Goal: Task Accomplishment & Management: Manage account settings

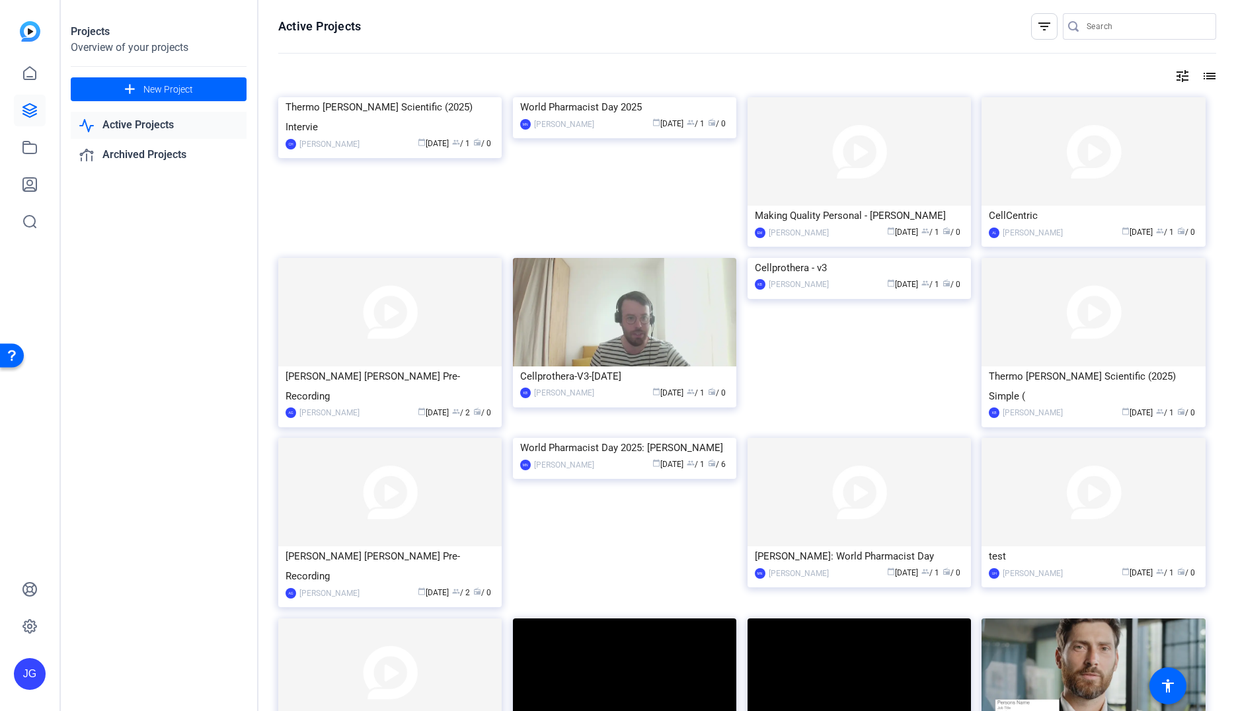
click at [1103, 21] on input "Search" at bounding box center [1146, 27] width 119 height 16
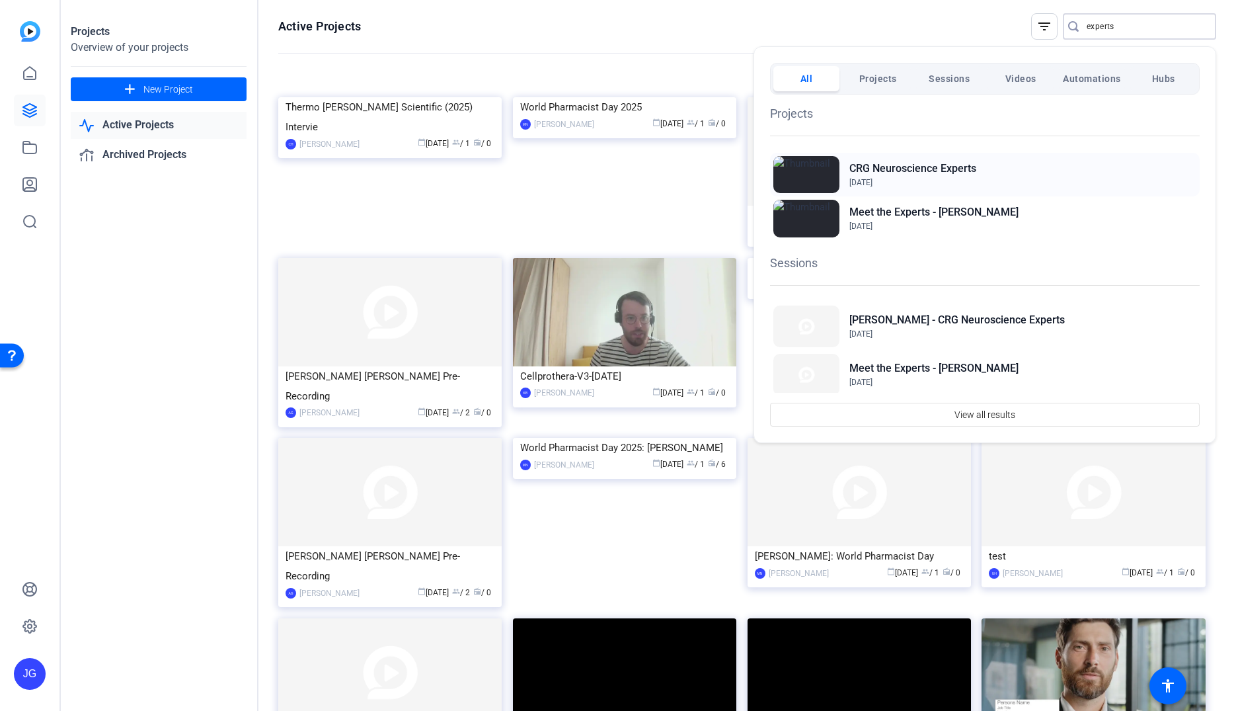
type input "experts"
click at [870, 172] on h2 "CRG Neuroscience Experts" at bounding box center [912, 169] width 127 height 16
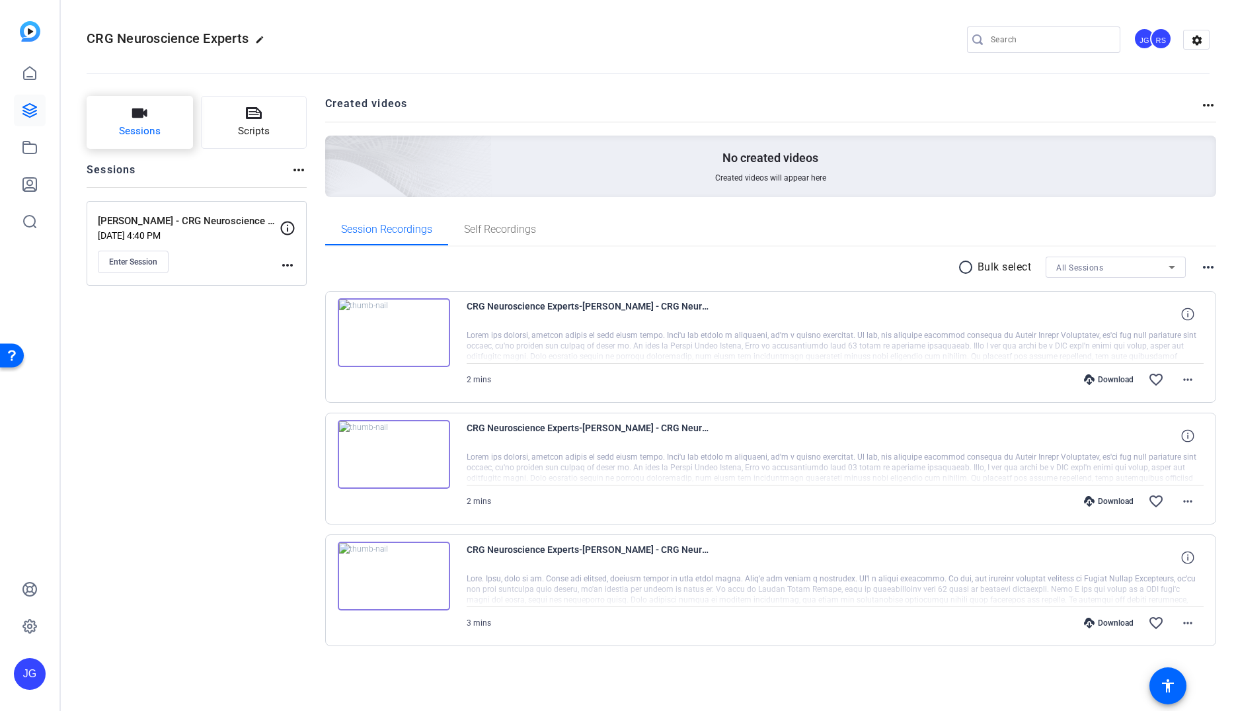
click at [139, 123] on button "Sessions" at bounding box center [140, 122] width 106 height 53
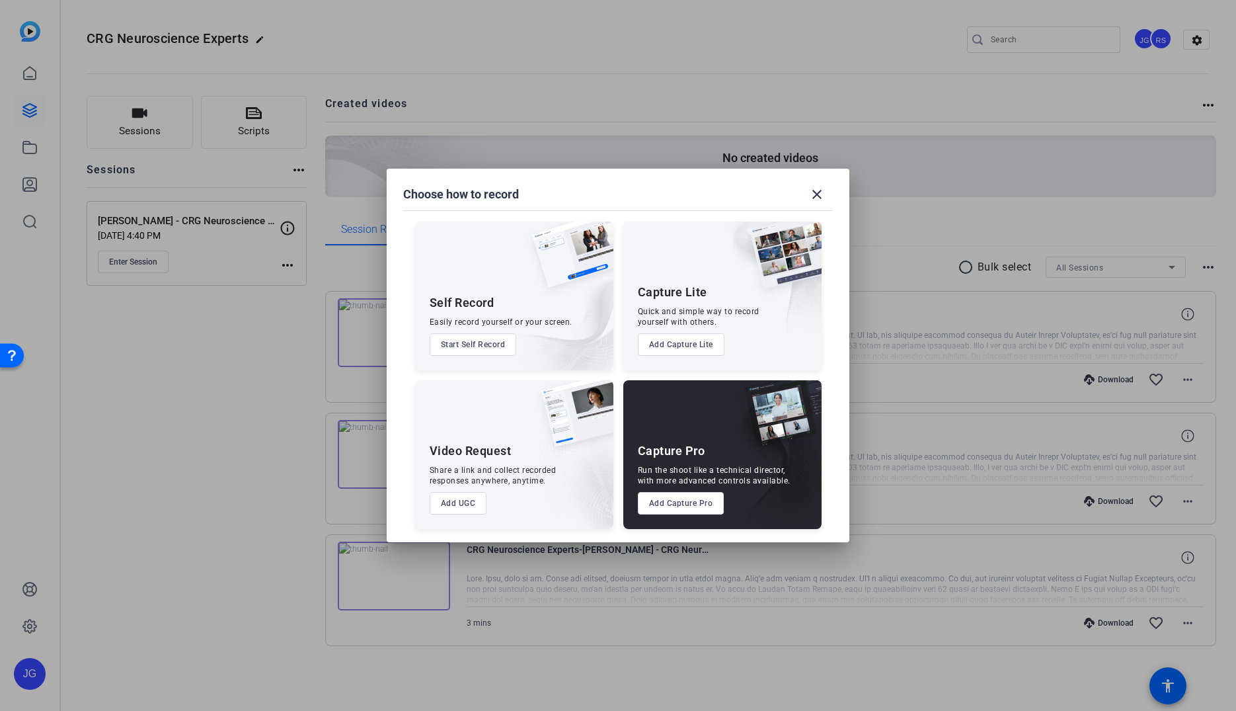
click at [672, 506] on button "Add Capture Pro" at bounding box center [681, 503] width 87 height 22
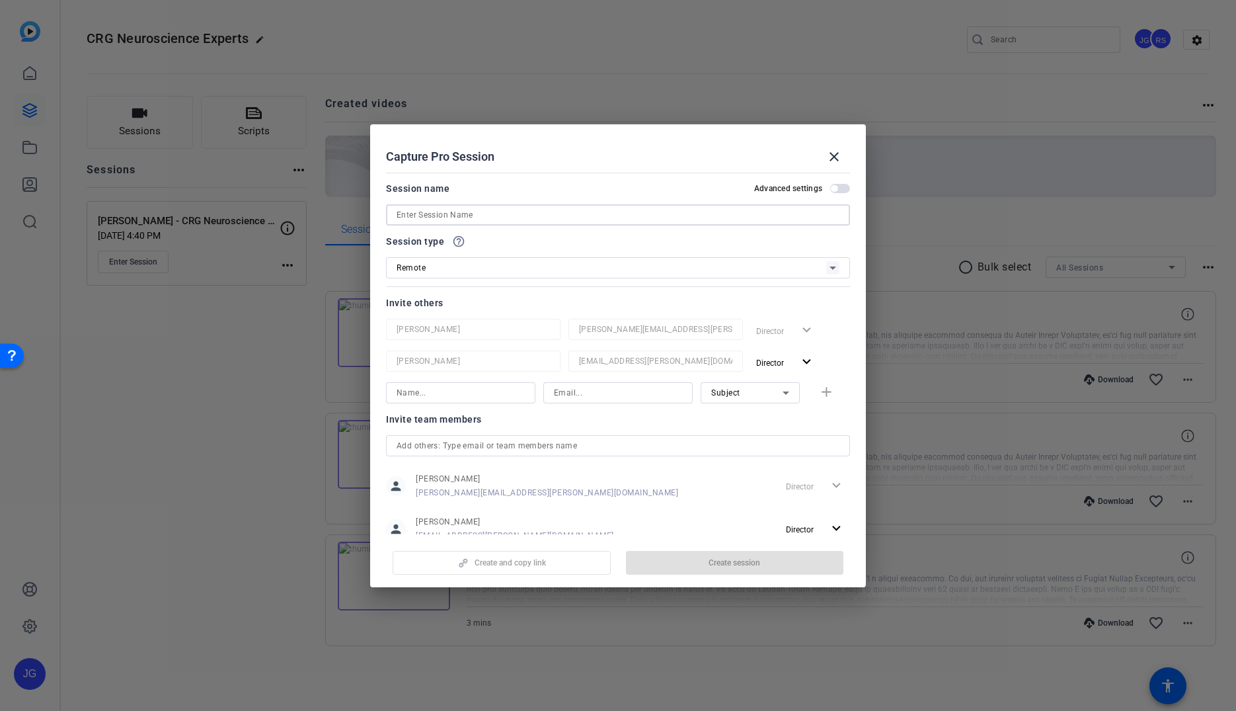
click at [470, 215] on input at bounding box center [618, 215] width 443 height 16
type input "Jenn Christiansen - CRG Neuro Experts"
click at [814, 358] on mat-icon "expand_more" at bounding box center [807, 362] width 17 height 17
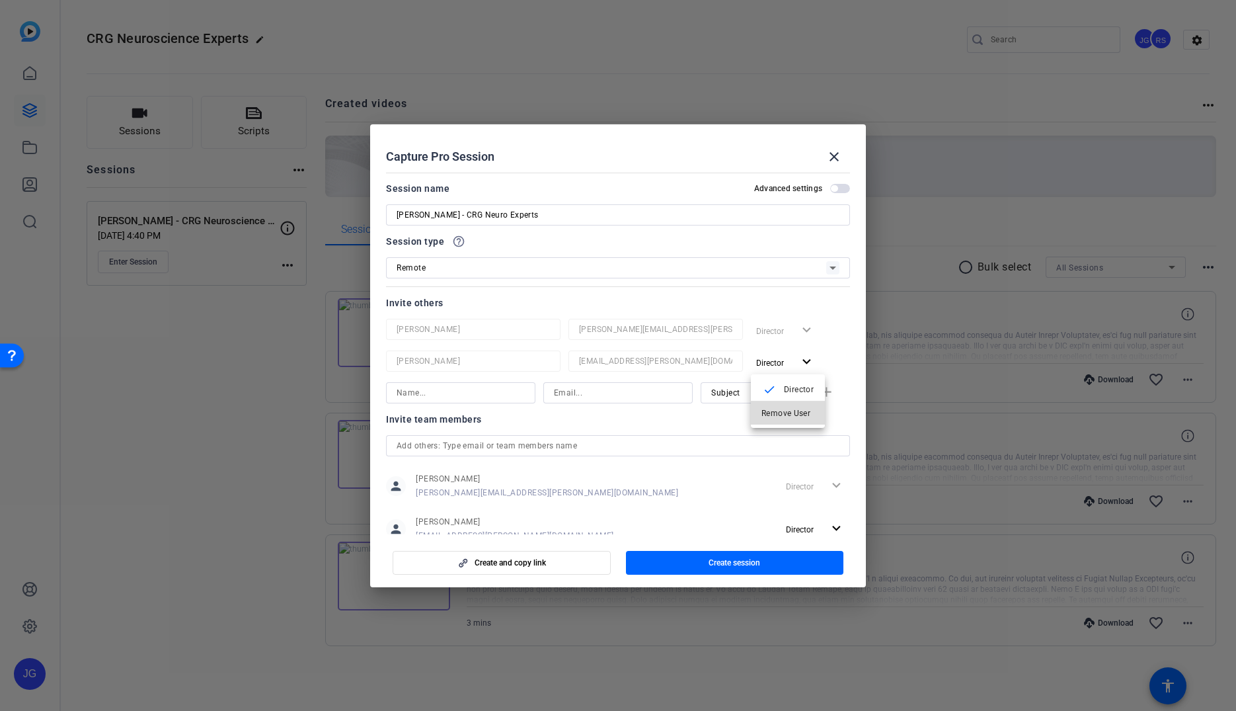
click at [789, 411] on span "Remove User" at bounding box center [786, 412] width 49 height 9
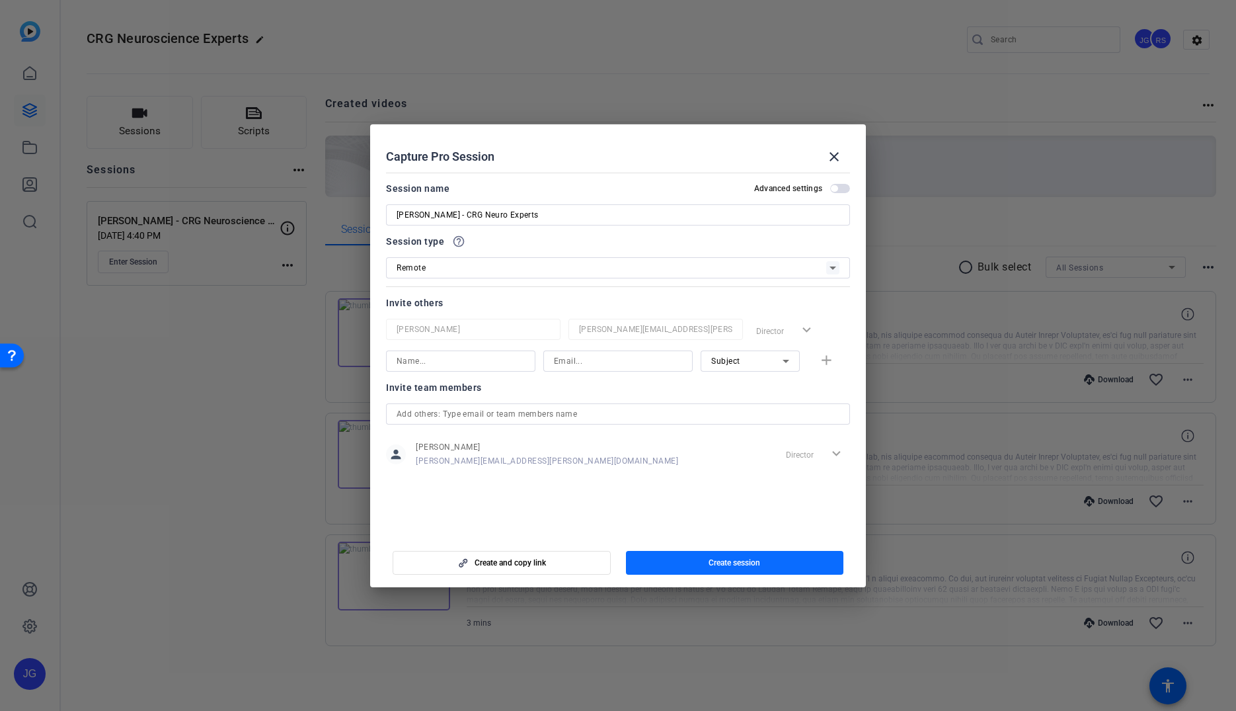
click at [727, 561] on span "Create session" at bounding box center [735, 562] width 52 height 11
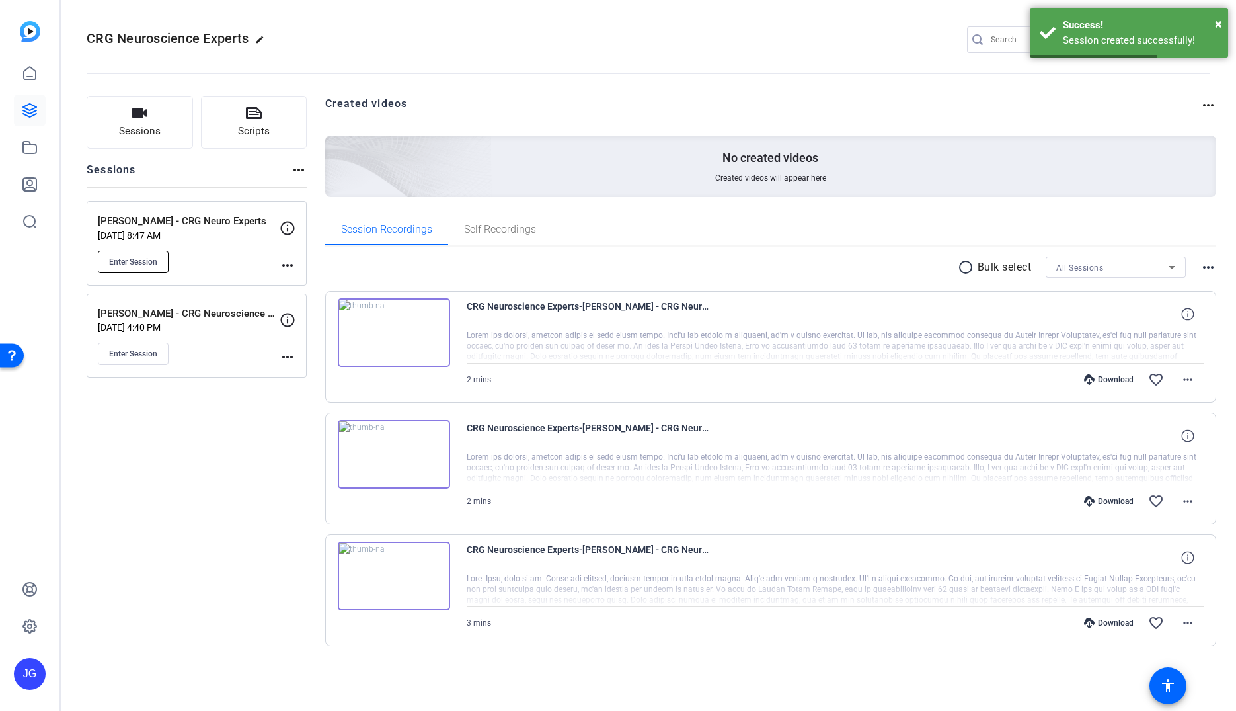
click at [145, 261] on span "Enter Session" at bounding box center [133, 262] width 48 height 11
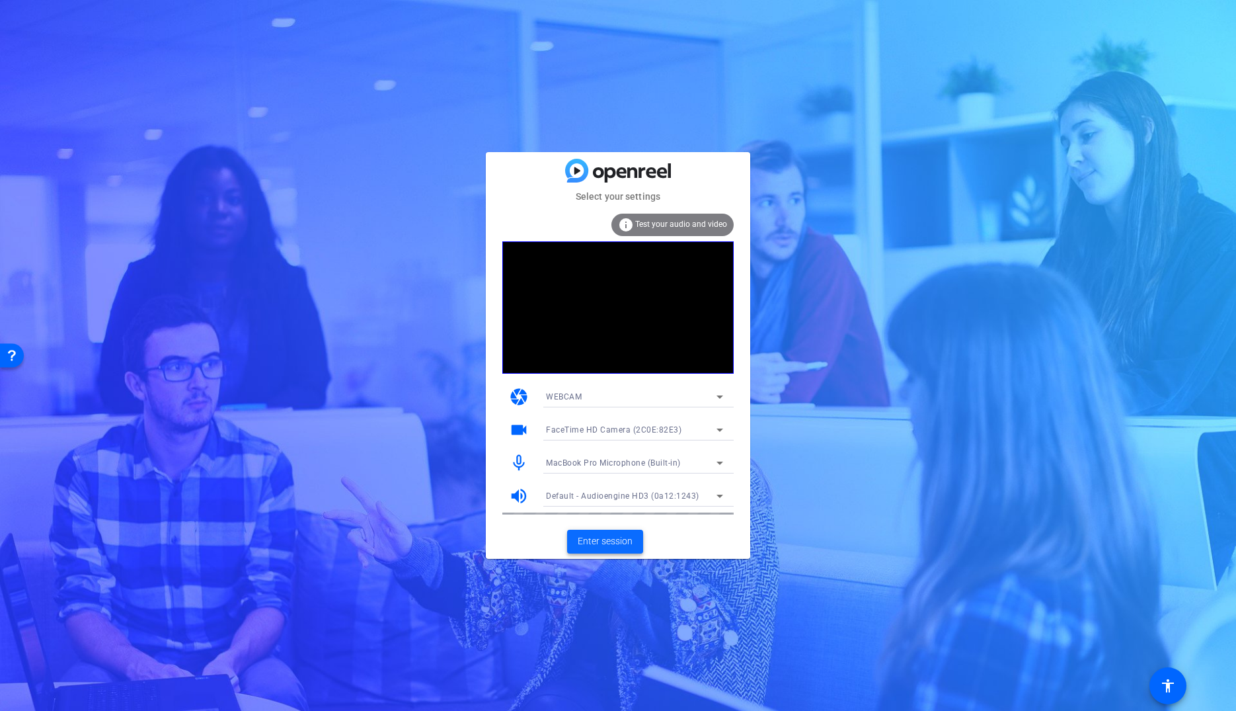
click at [613, 540] on span "Enter session" at bounding box center [605, 541] width 55 height 14
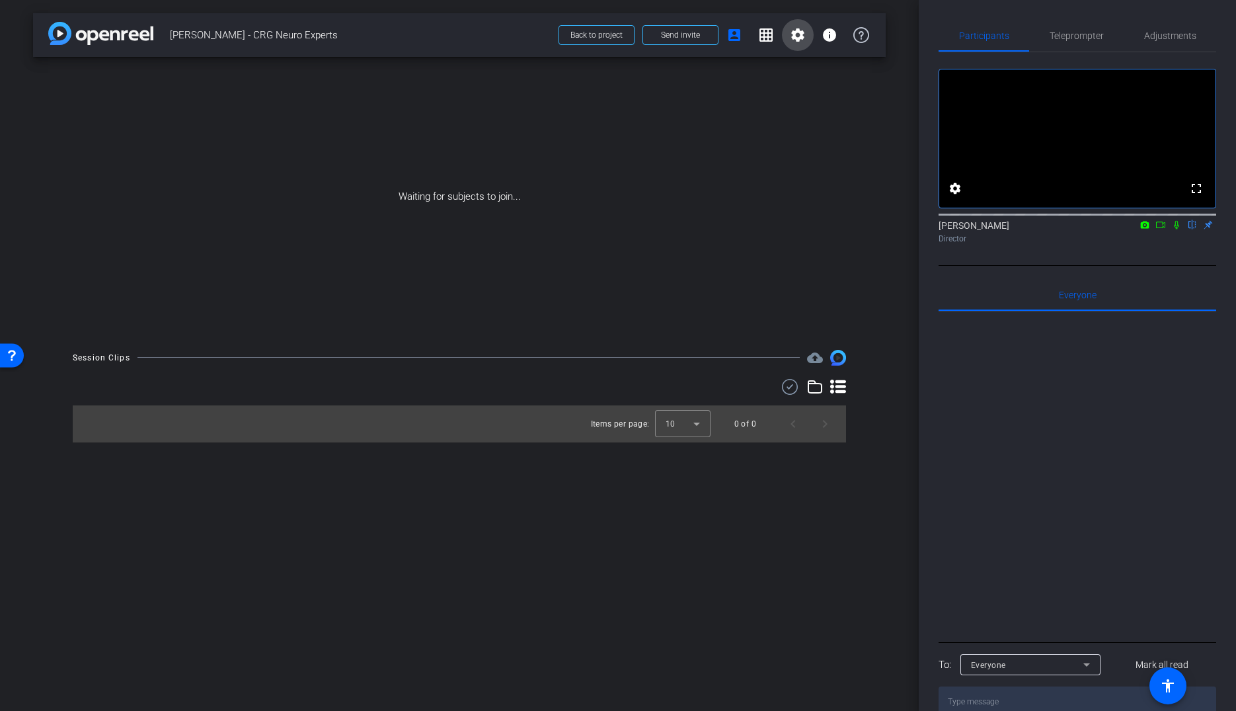
click at [797, 40] on mat-icon "settings" at bounding box center [798, 35] width 16 height 16
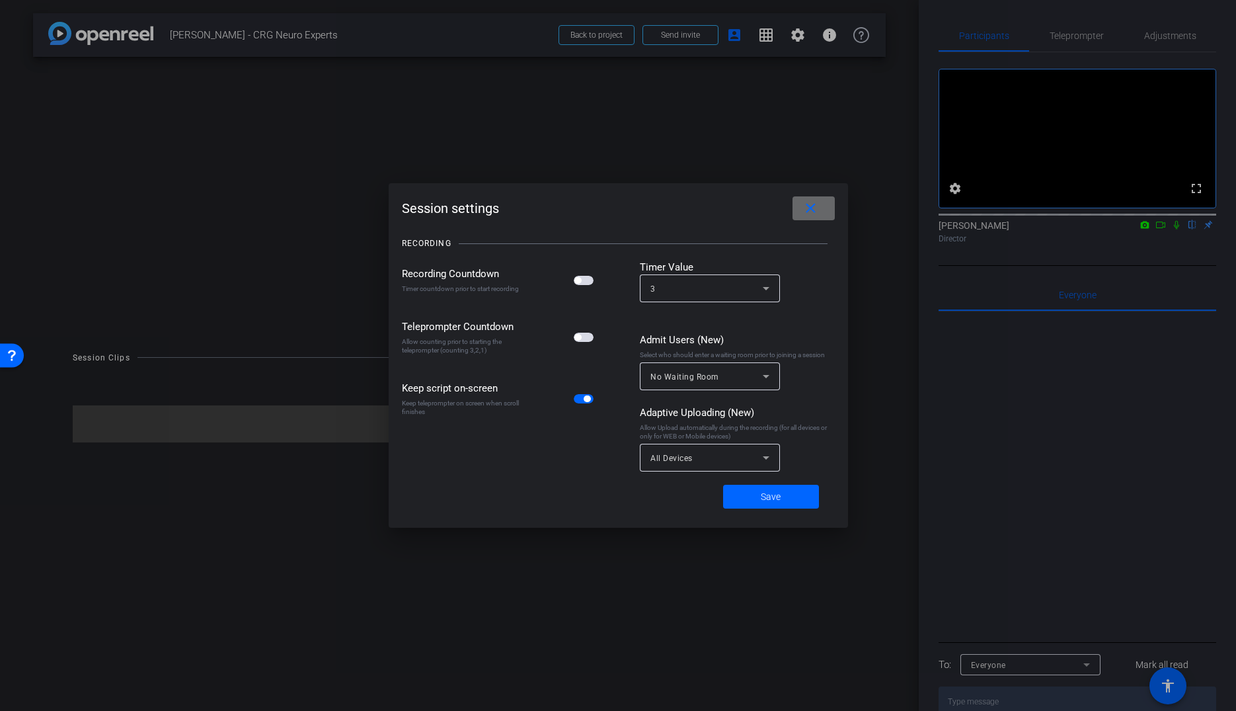
click at [809, 206] on mat-icon "close" at bounding box center [811, 208] width 17 height 17
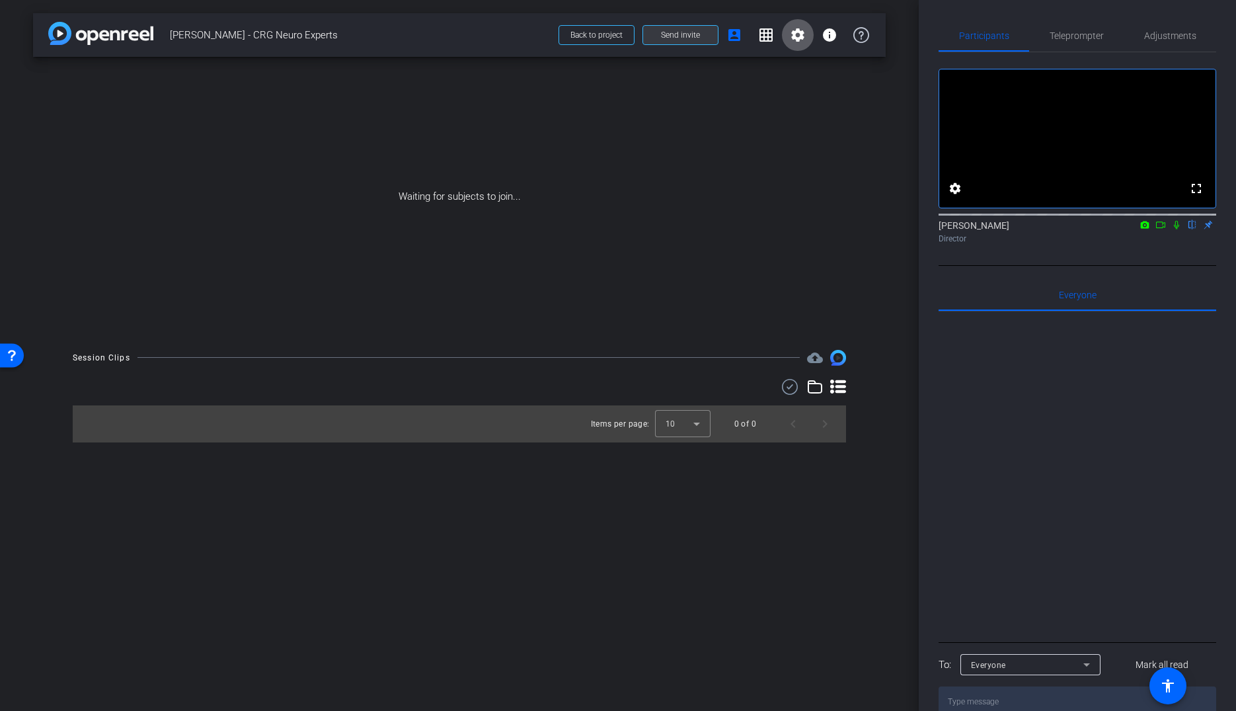
click at [692, 24] on span at bounding box center [680, 35] width 75 height 32
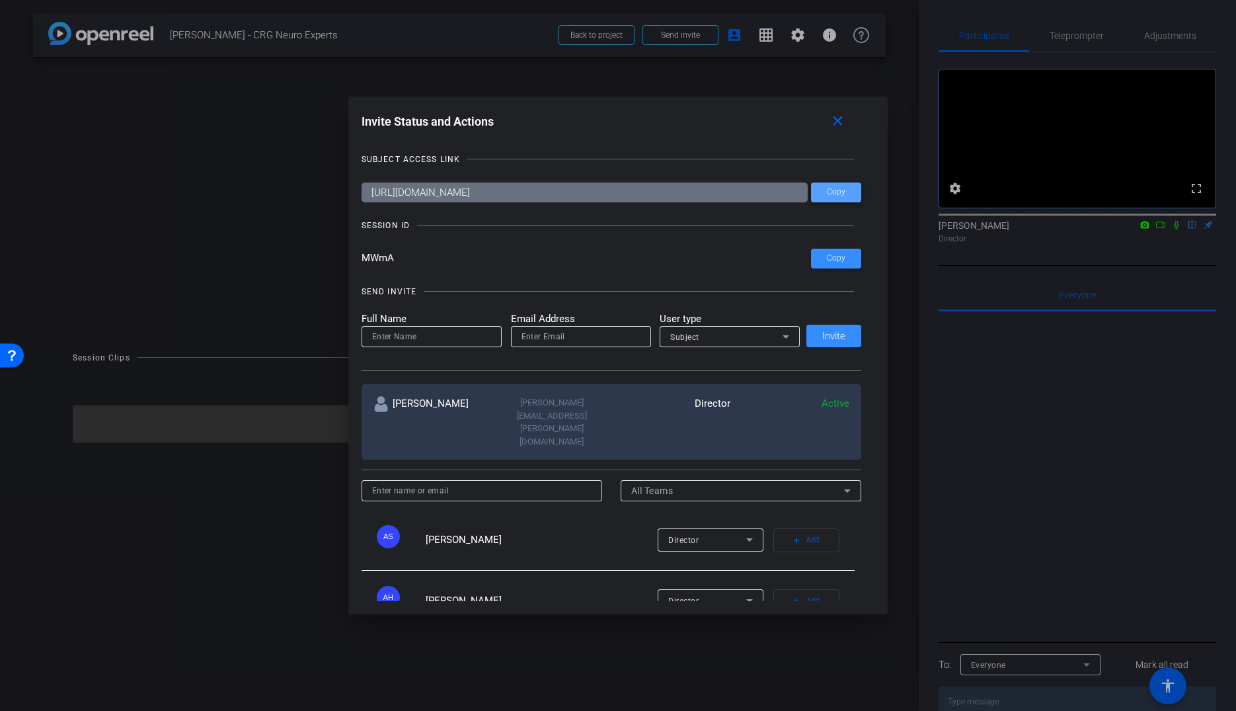
click at [838, 189] on span "Copy" at bounding box center [836, 192] width 19 height 10
click at [837, 126] on mat-icon "close" at bounding box center [838, 121] width 17 height 17
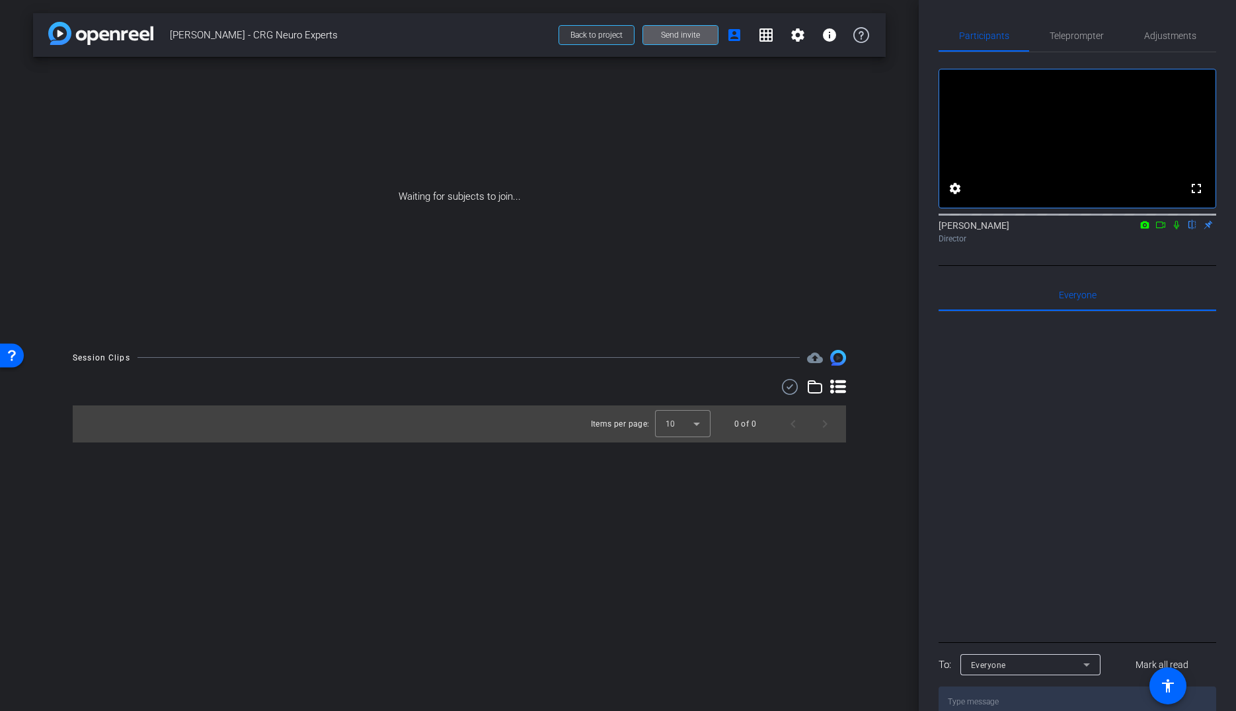
click at [597, 41] on span at bounding box center [596, 35] width 75 height 32
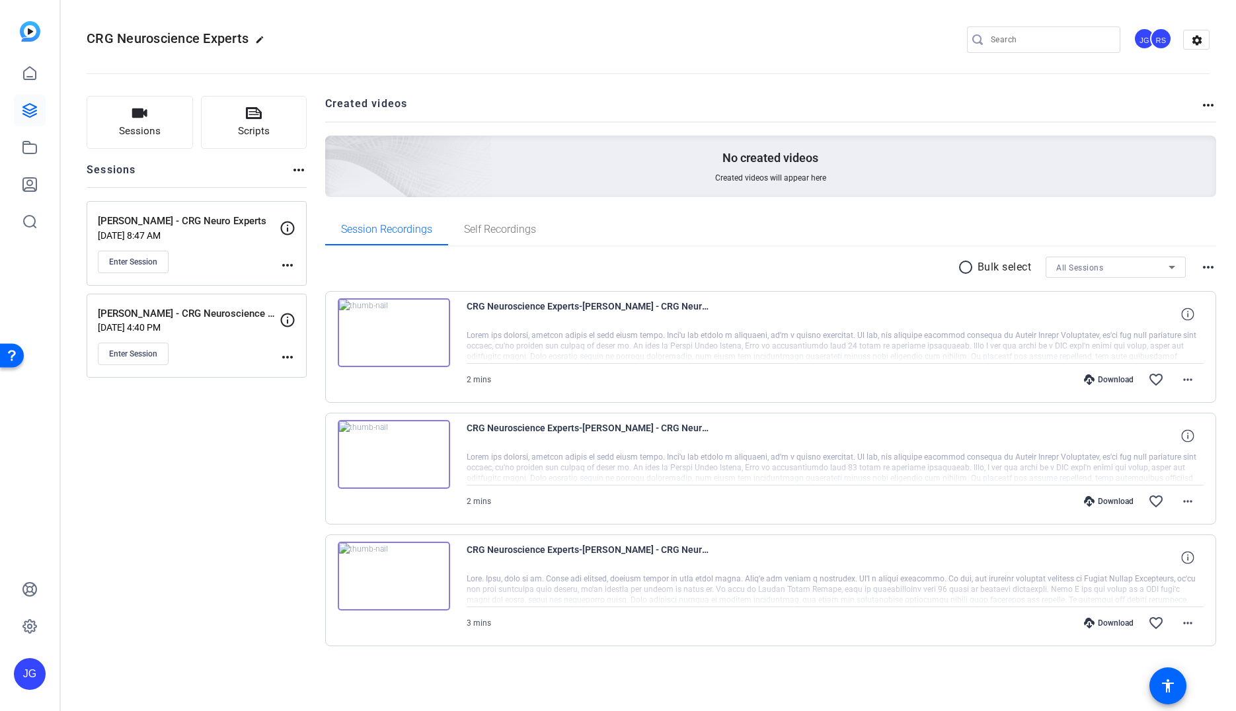
click at [289, 263] on mat-icon "more_horiz" at bounding box center [288, 265] width 16 height 16
click at [299, 278] on span "Edit Session" at bounding box center [320, 284] width 60 height 16
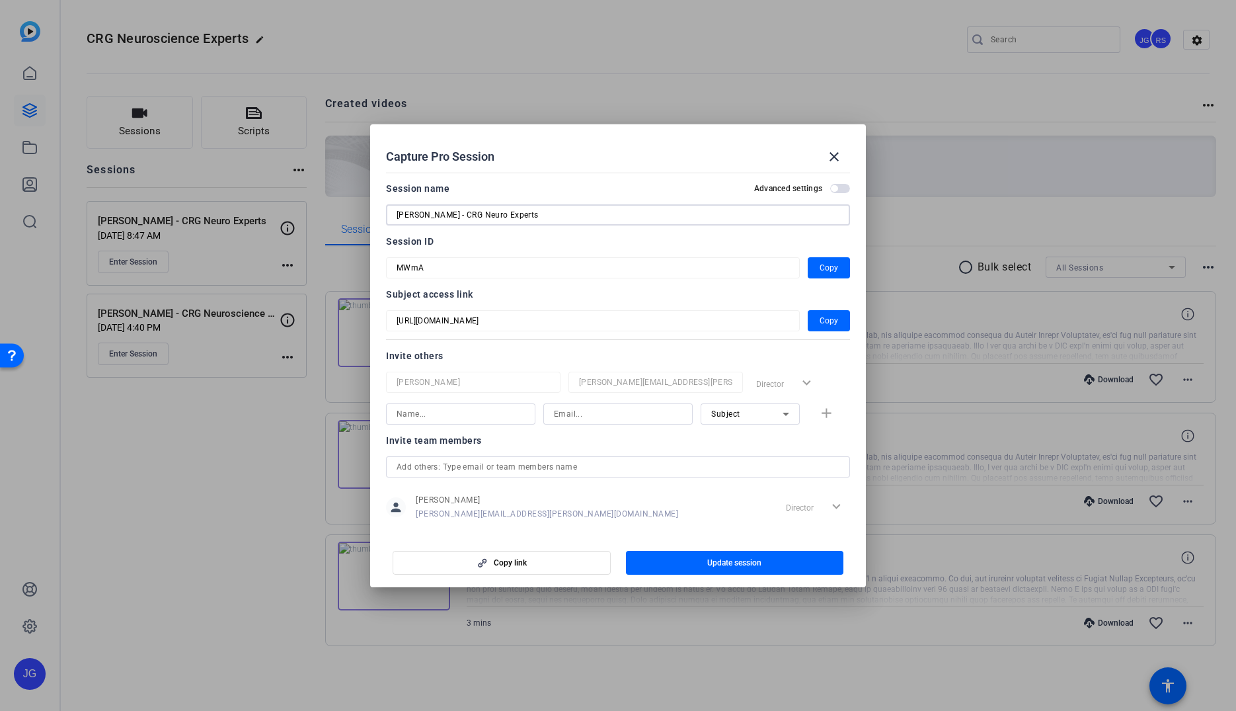
click at [498, 214] on input "Jenn Christiansen - CRG Neuro Experts" at bounding box center [618, 215] width 443 height 16
type input "Jenn Christiansen - CRG Experts"
click at [760, 565] on span "Update session" at bounding box center [734, 562] width 54 height 11
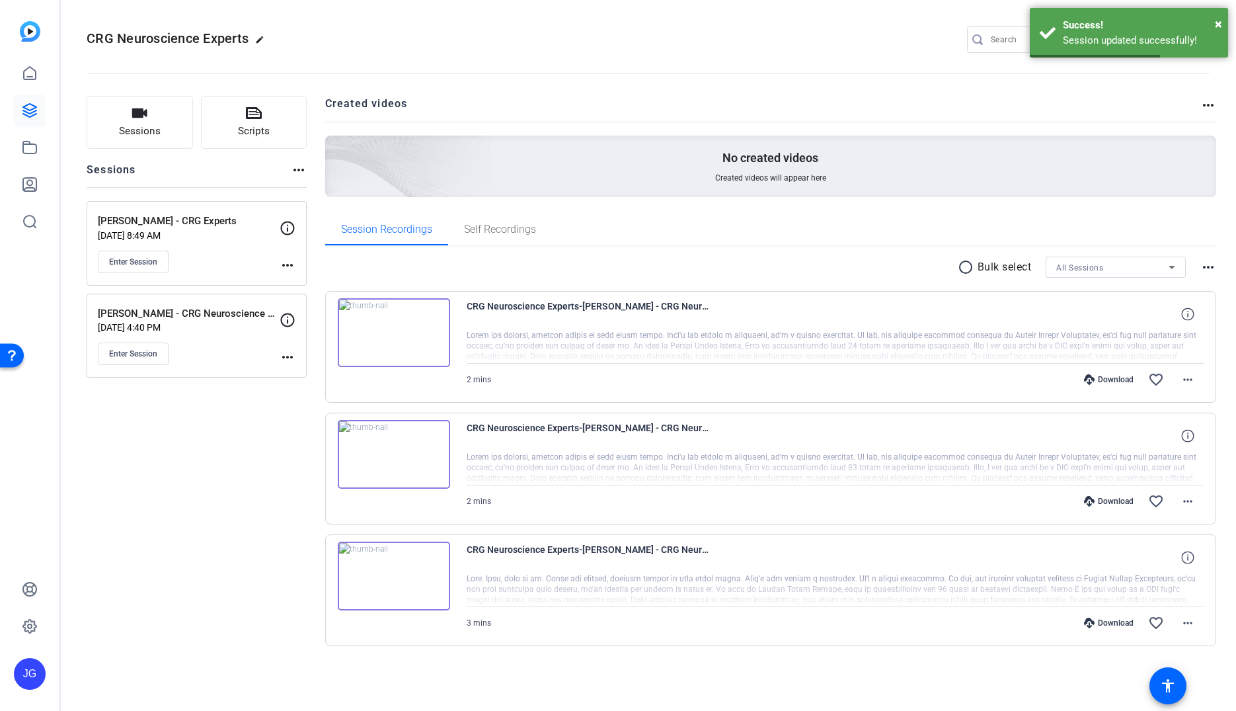
click at [264, 42] on mat-icon "edit" at bounding box center [263, 43] width 16 height 16
click at [123, 41] on input "CRG Neuroscience Experts" at bounding box center [140, 40] width 87 height 16
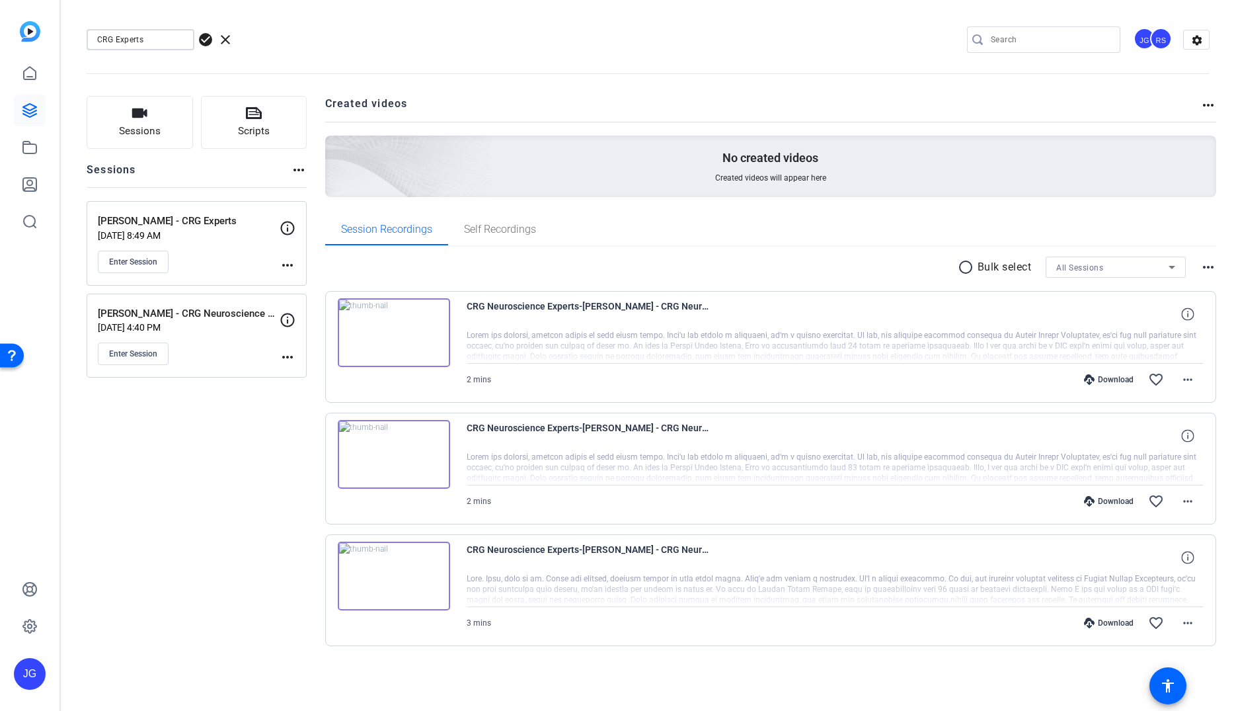
type input "CRG Experts"
click at [208, 39] on span "check_circle" at bounding box center [206, 40] width 16 height 16
click at [287, 268] on mat-icon "more_horiz" at bounding box center [288, 265] width 16 height 16
click at [240, 266] on div at bounding box center [618, 355] width 1236 height 711
click at [291, 264] on mat-icon "more_horiz" at bounding box center [288, 265] width 16 height 16
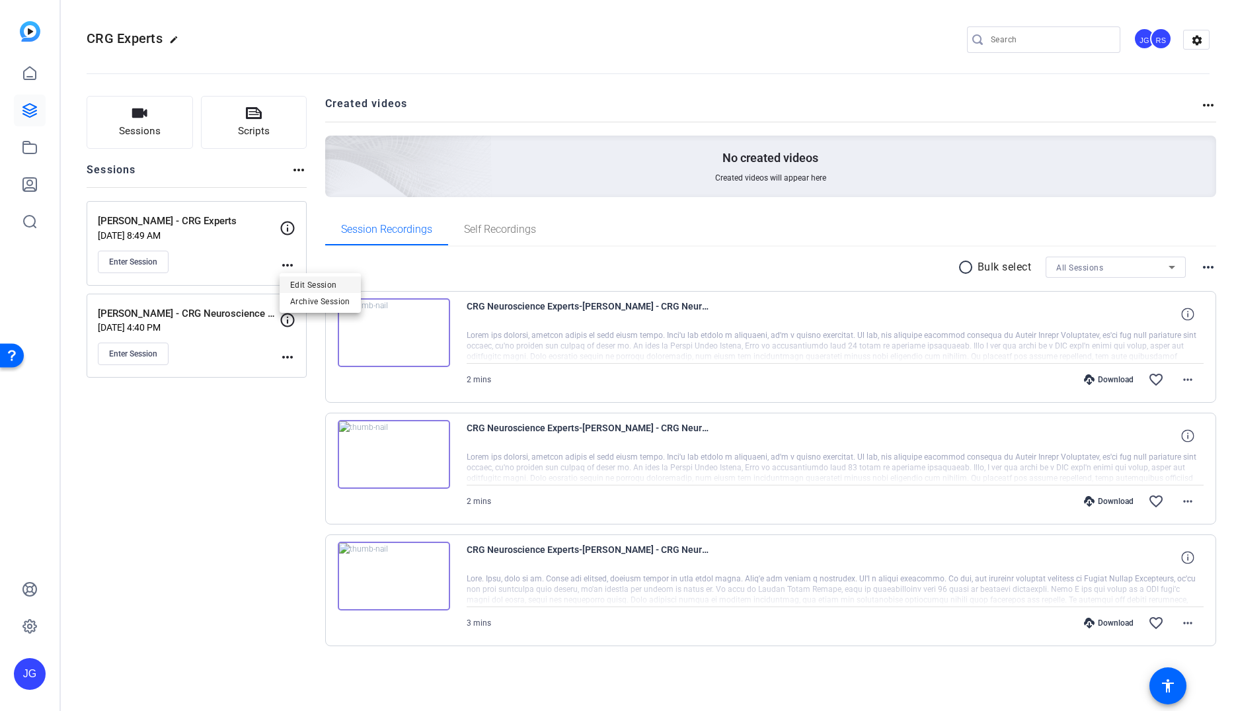
click at [319, 281] on span "Edit Session" at bounding box center [320, 284] width 60 height 16
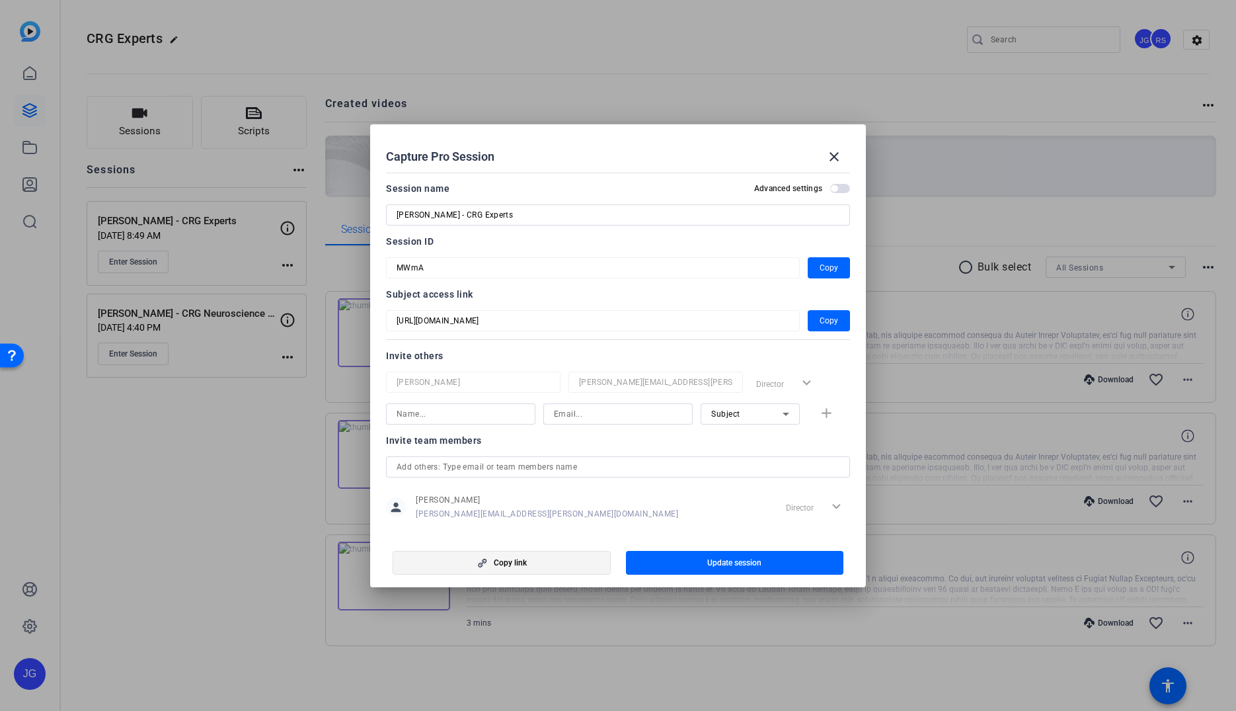
click at [526, 571] on span "button" at bounding box center [501, 563] width 217 height 32
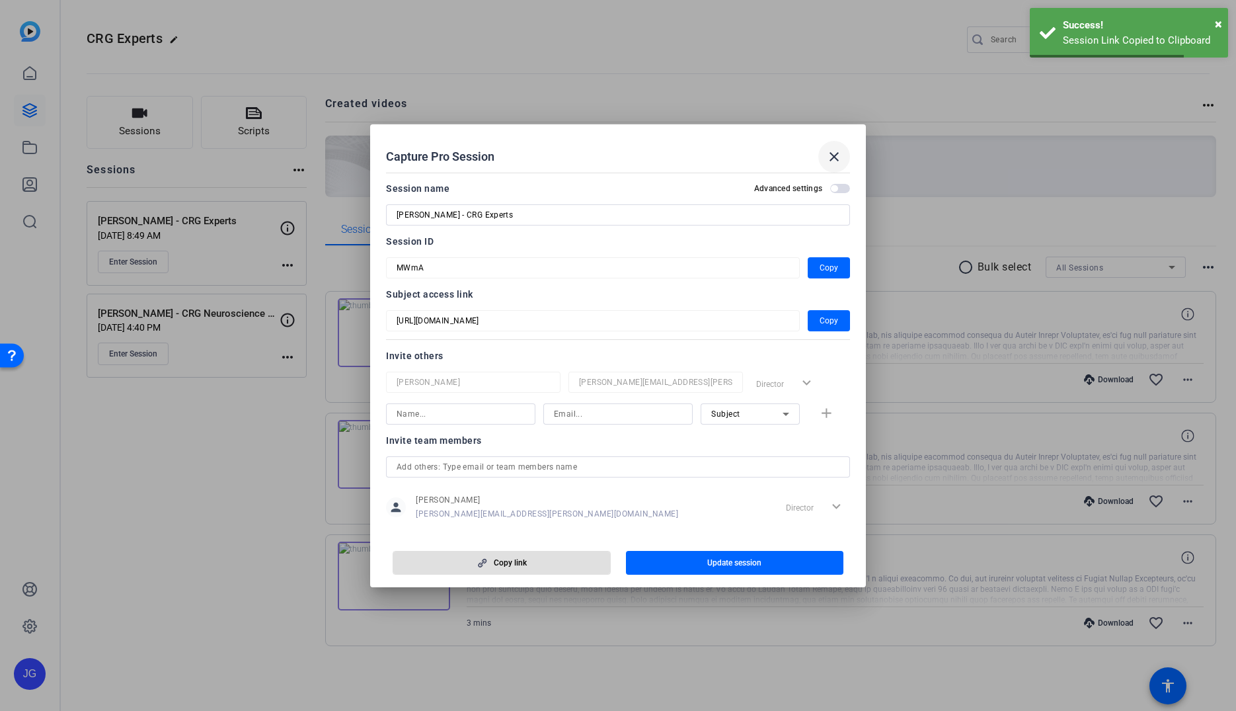
click at [840, 155] on mat-icon "close" at bounding box center [834, 157] width 16 height 16
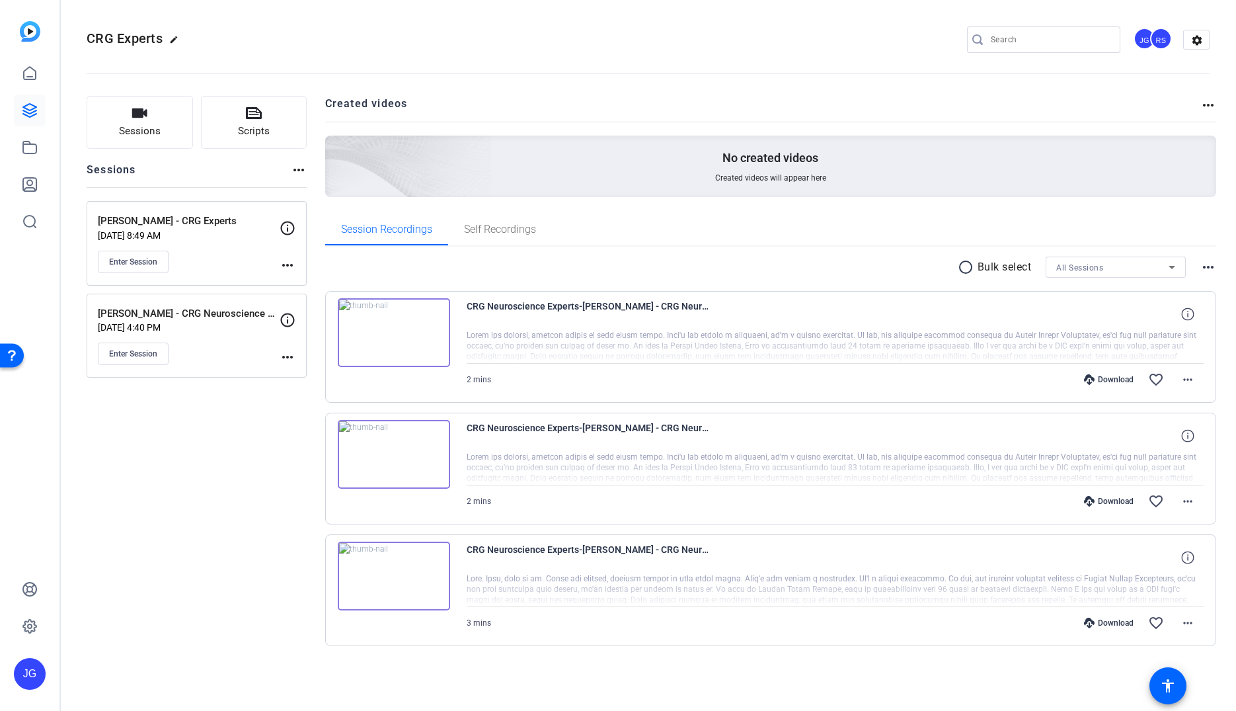
click at [294, 266] on mat-icon "more_horiz" at bounding box center [288, 265] width 16 height 16
click at [315, 289] on span "Edit Session" at bounding box center [320, 284] width 60 height 16
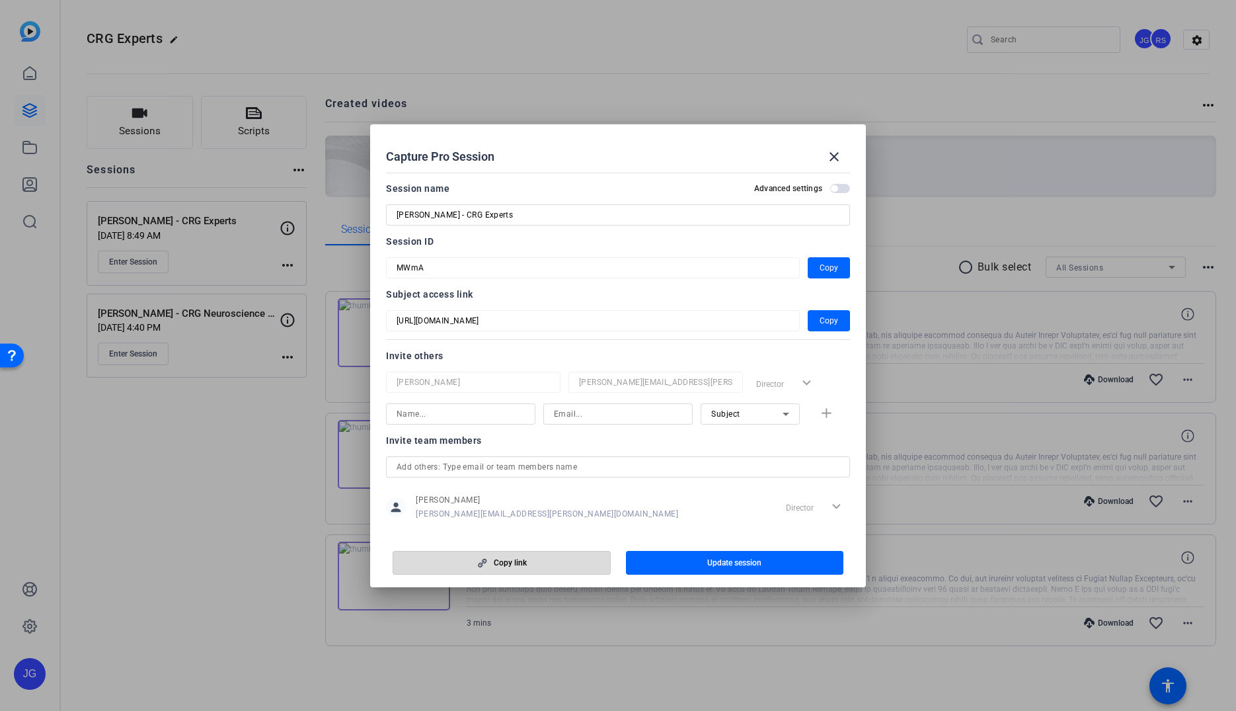
click at [561, 563] on span "button" at bounding box center [501, 563] width 217 height 32
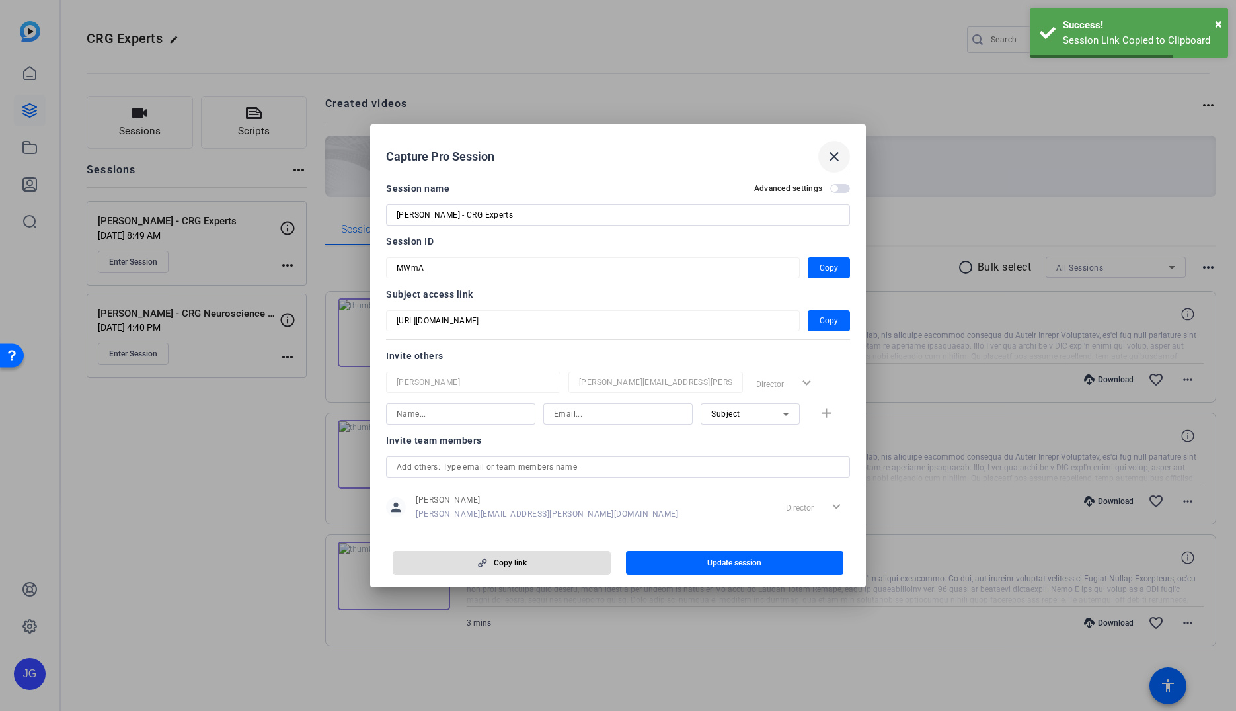
click at [839, 160] on mat-icon "close" at bounding box center [834, 157] width 16 height 16
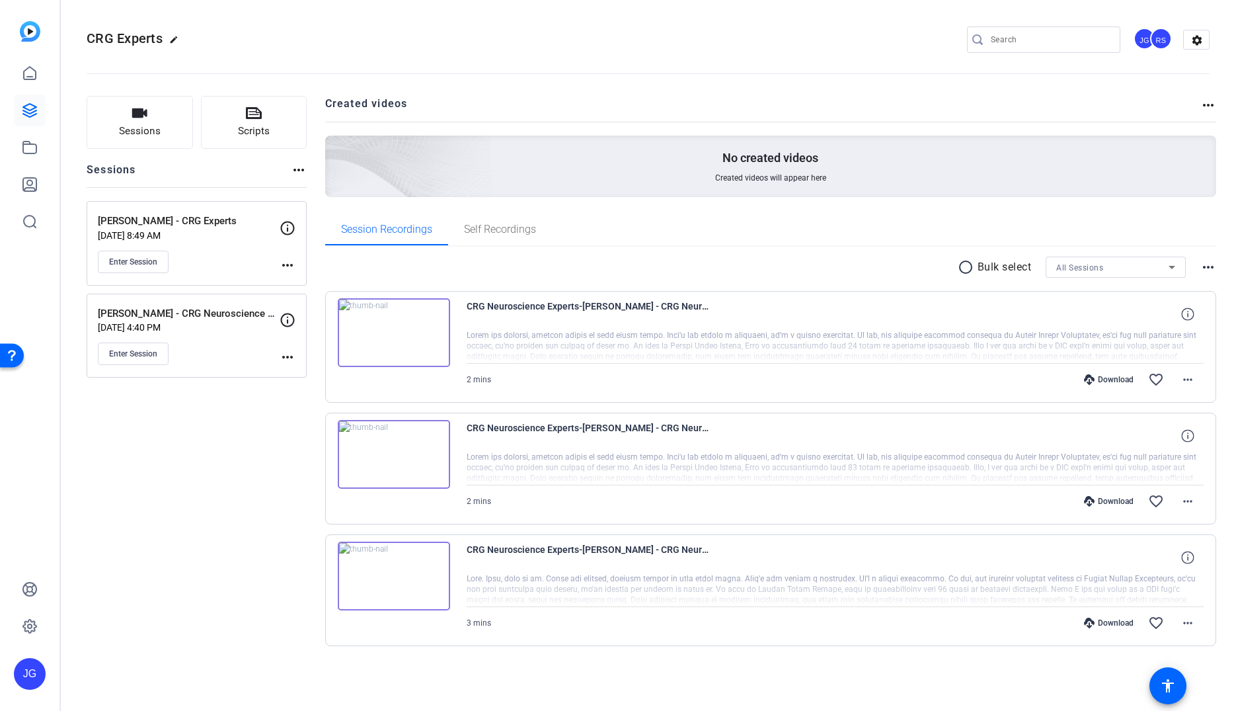
click at [286, 268] on mat-icon "more_horiz" at bounding box center [288, 265] width 16 height 16
click at [301, 286] on span "Edit Session" at bounding box center [320, 284] width 60 height 16
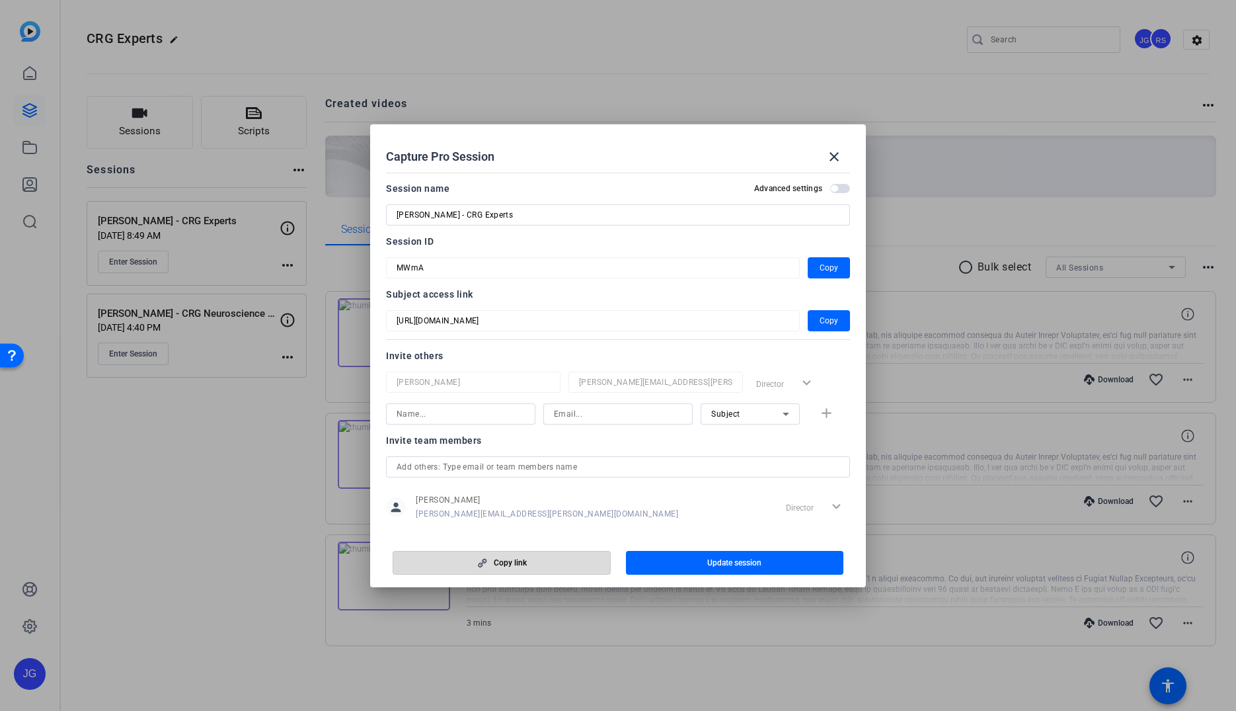
click at [514, 560] on span "Copy link" at bounding box center [510, 562] width 33 height 11
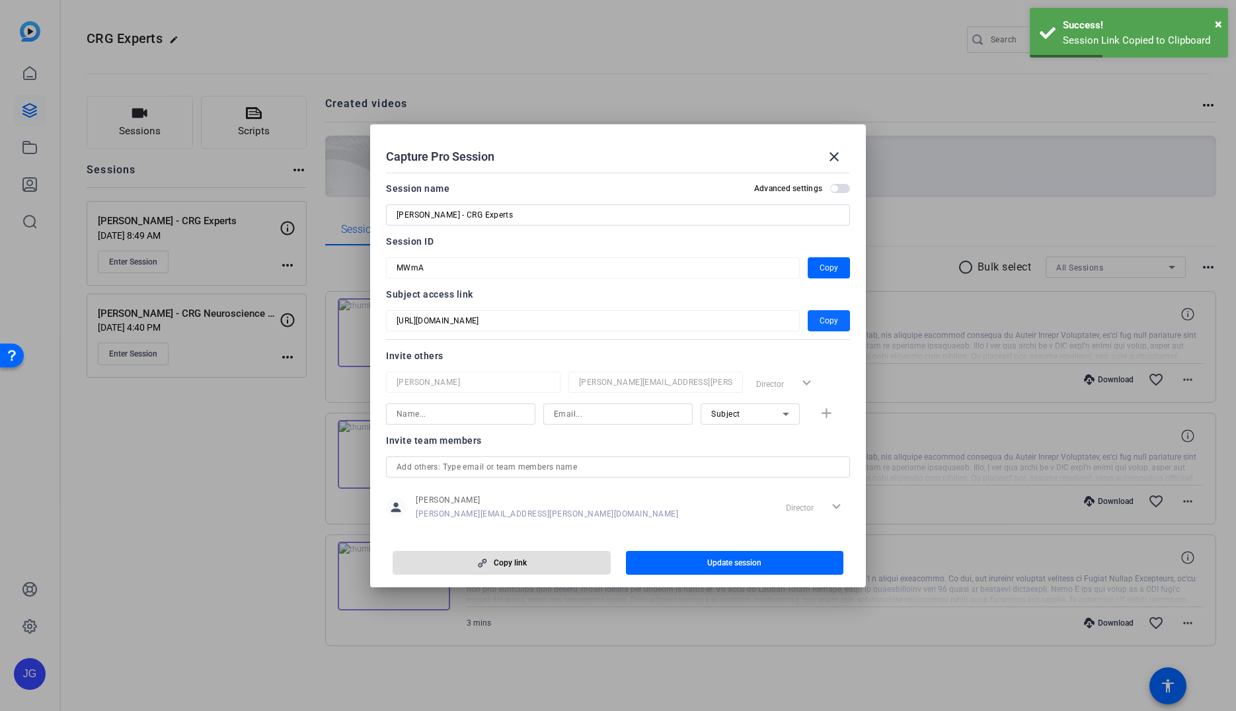
click at [833, 325] on span "Copy" at bounding box center [829, 321] width 19 height 16
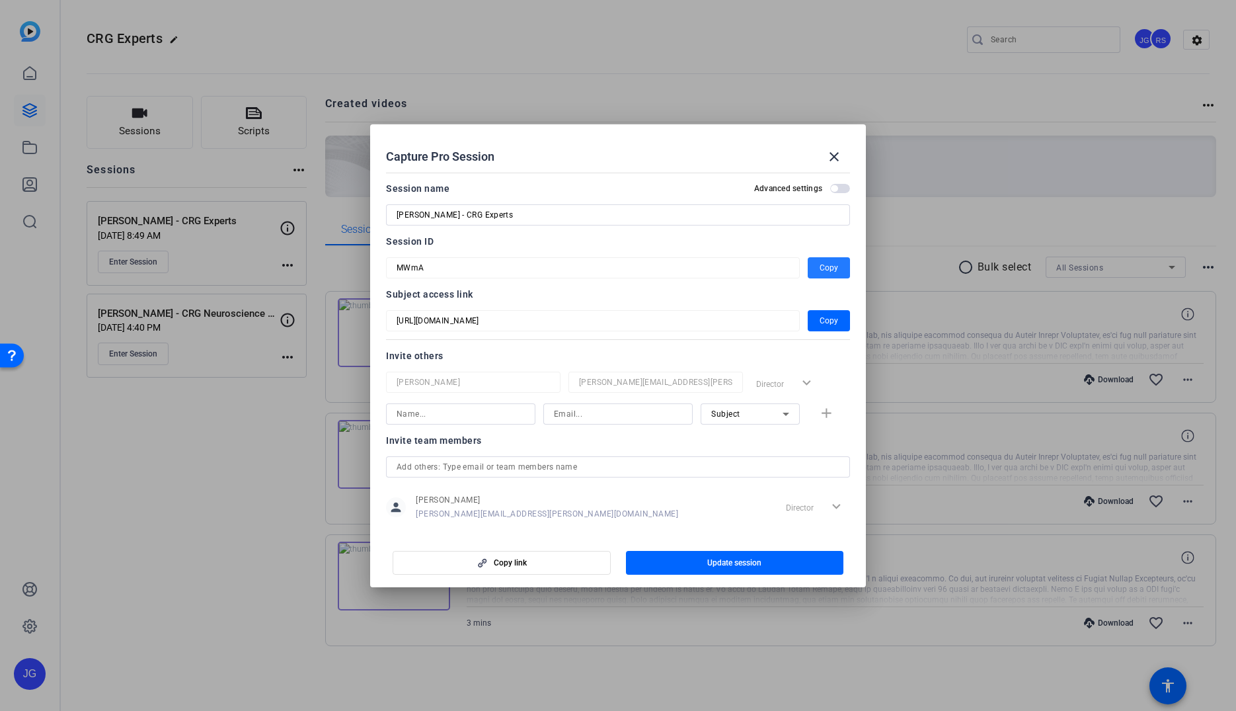
click at [828, 272] on span "Copy" at bounding box center [829, 268] width 19 height 16
